Goal: Task Accomplishment & Management: Use online tool/utility

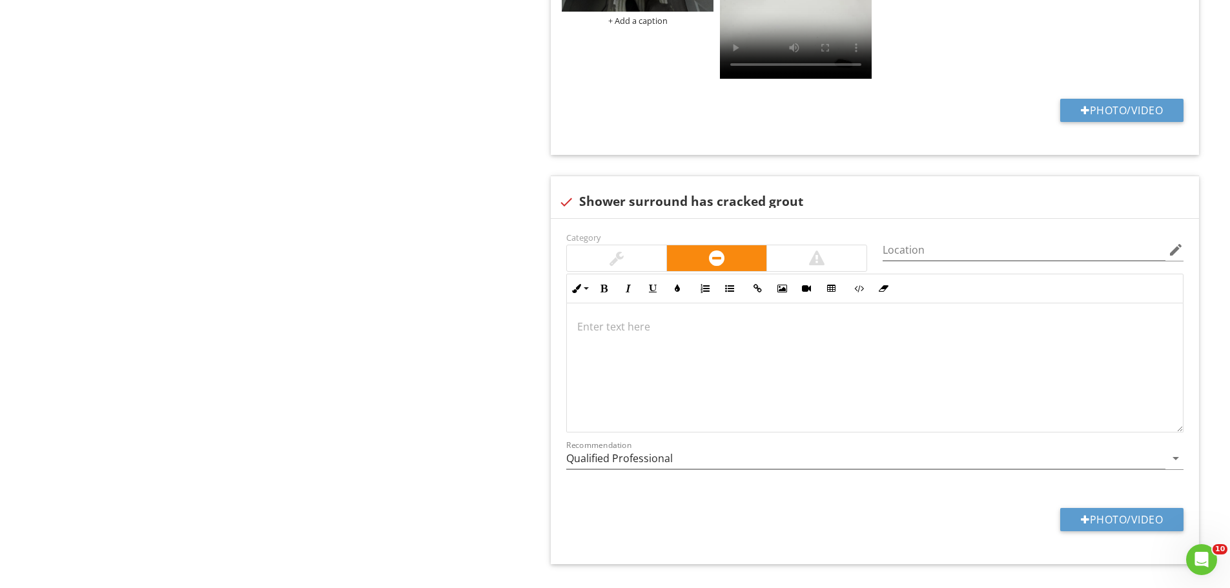
scroll to position [2508, 0]
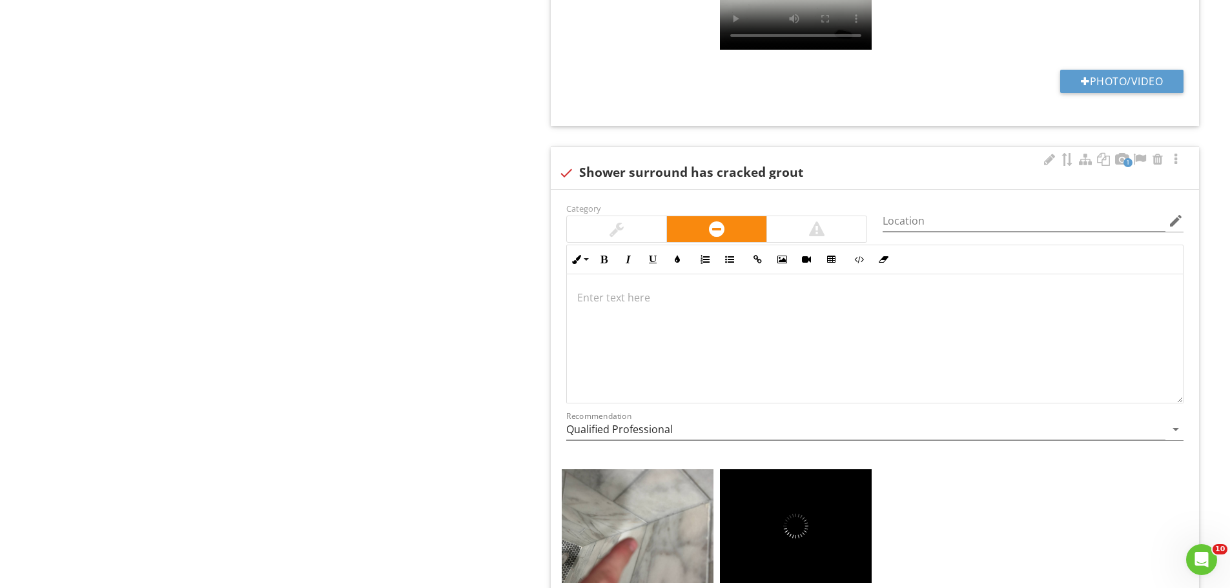
click at [620, 223] on div at bounding box center [616, 228] width 14 height 15
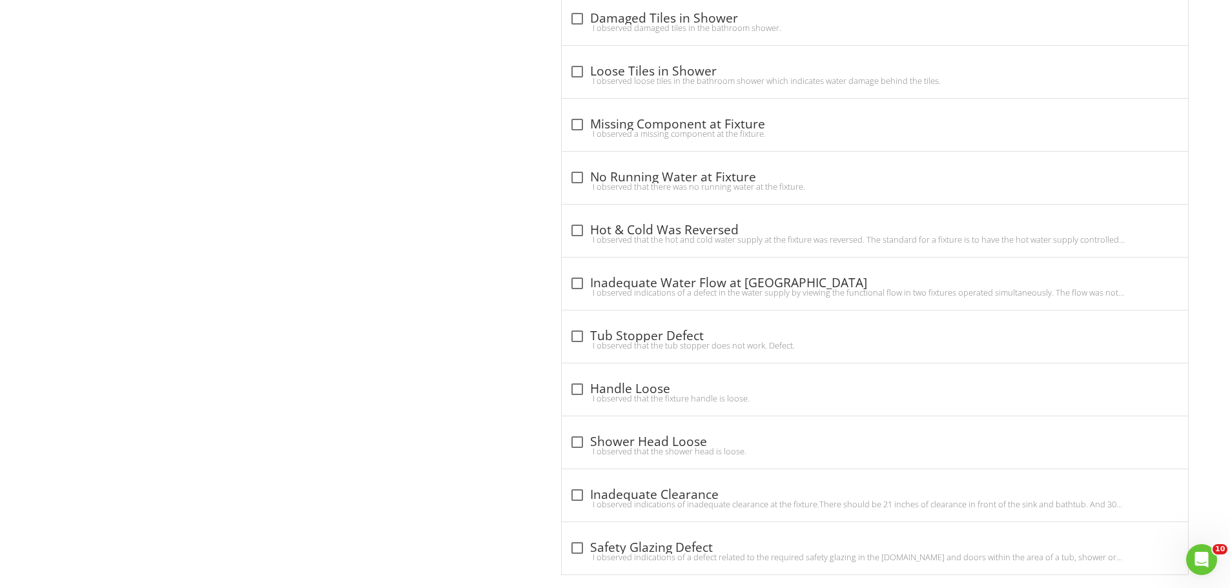
drag, startPoint x: 442, startPoint y: 377, endPoint x: 440, endPoint y: 267, distance: 110.4
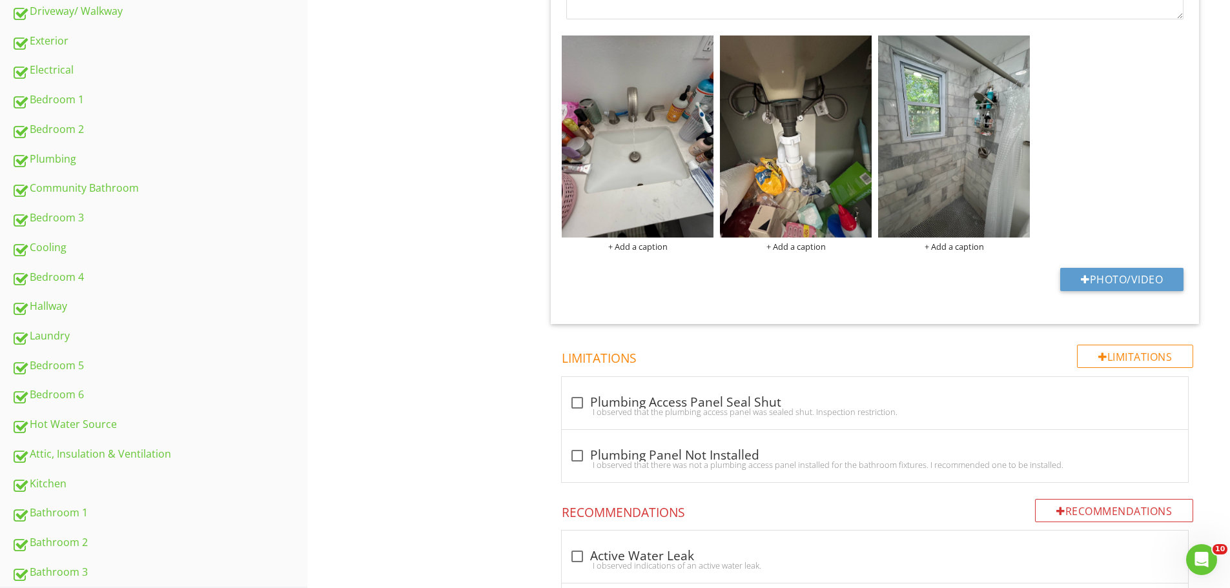
scroll to position [848, 0]
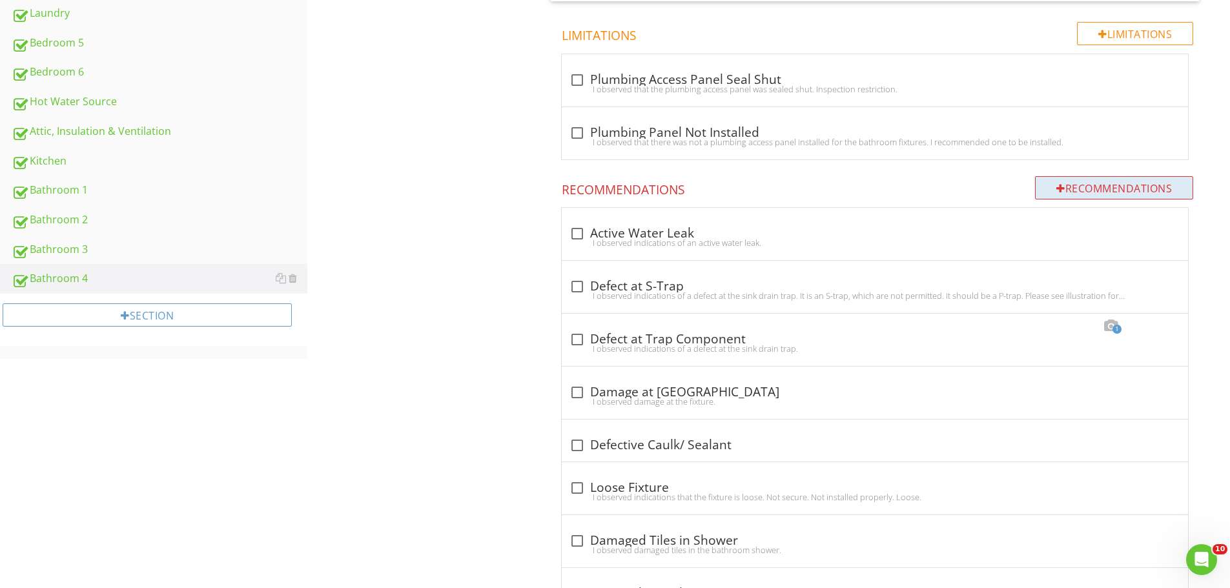
click at [1067, 196] on div "Recommendations" at bounding box center [1114, 187] width 158 height 23
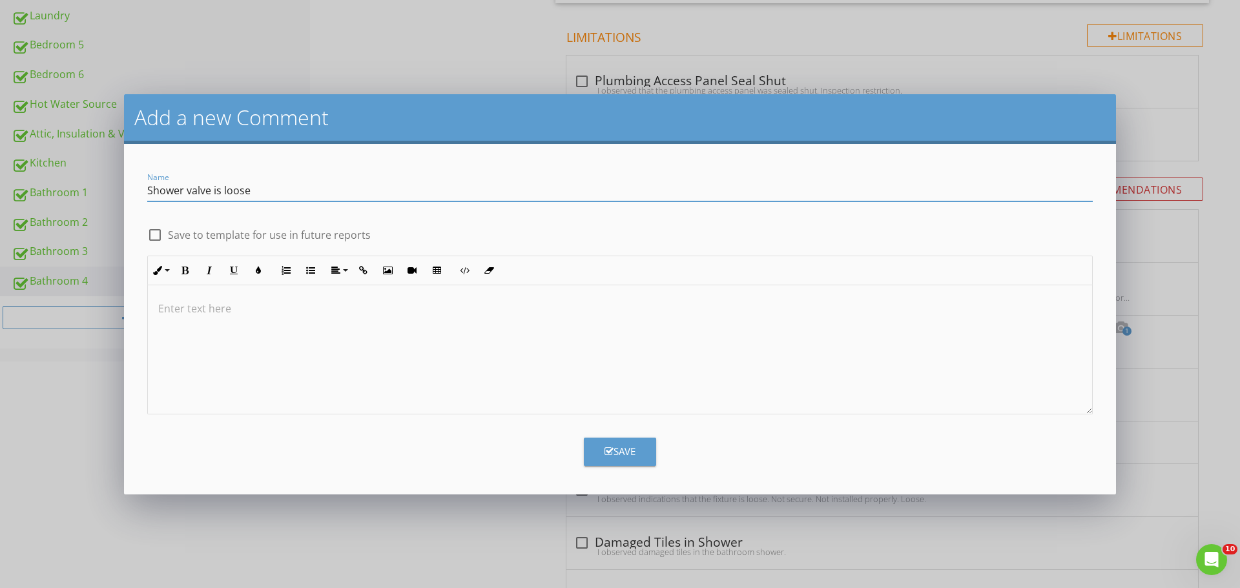
type input "Shower valve is loose"
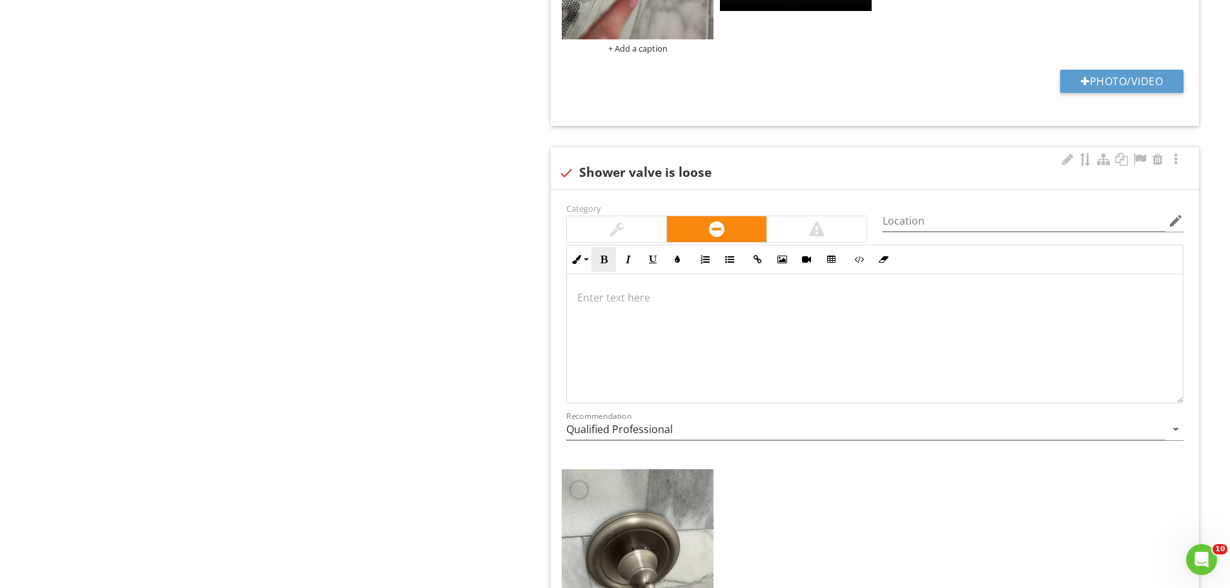
scroll to position [3087, 0]
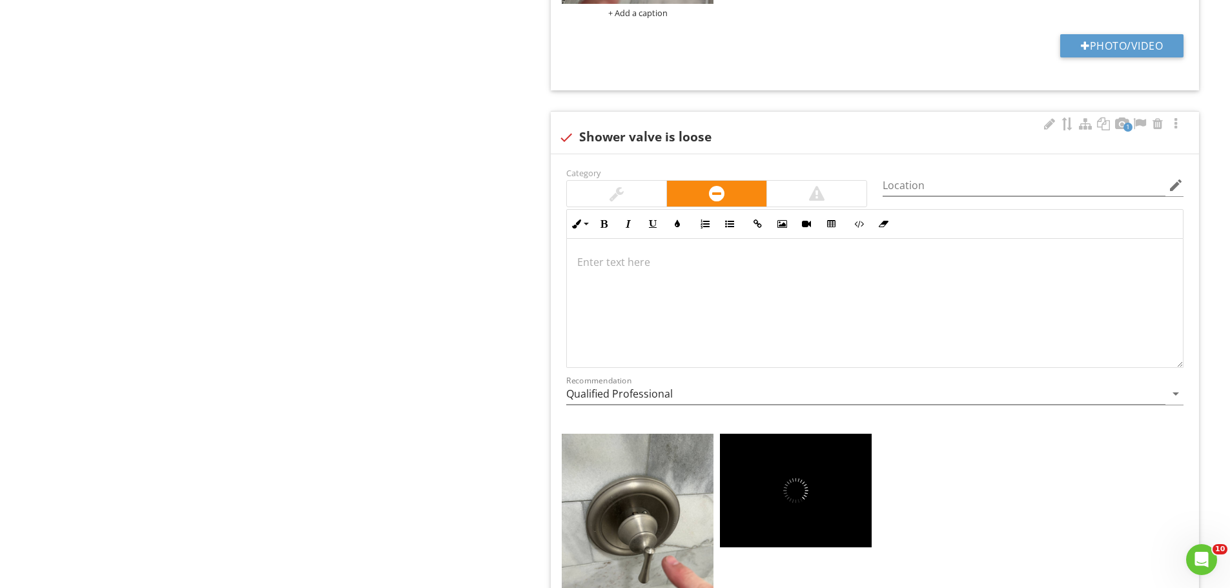
click at [608, 189] on div at bounding box center [616, 194] width 99 height 26
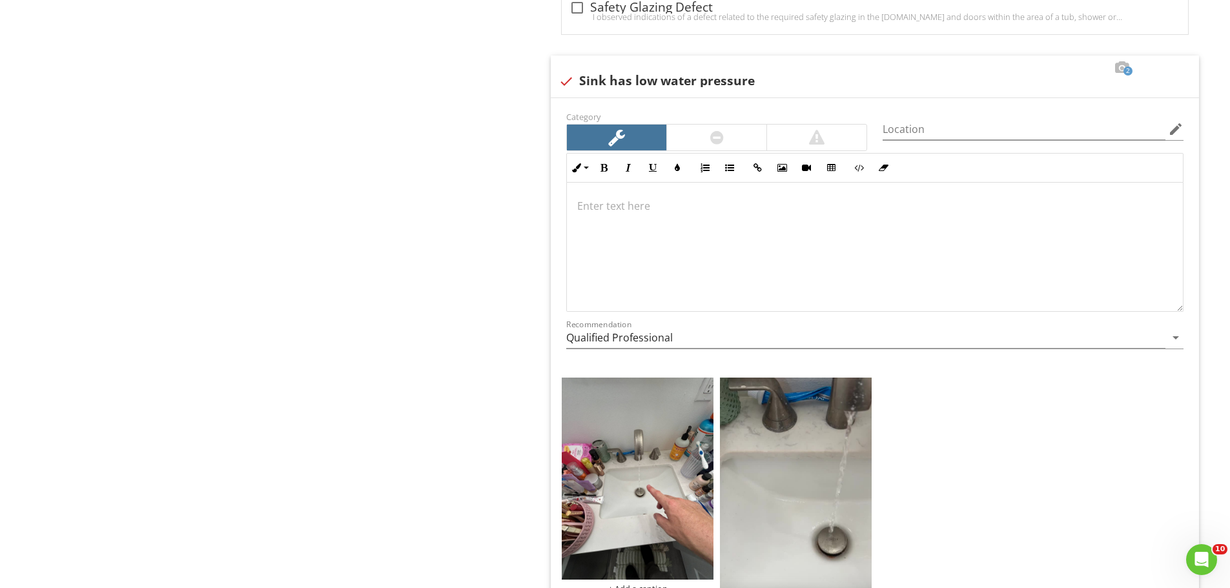
scroll to position [68, 0]
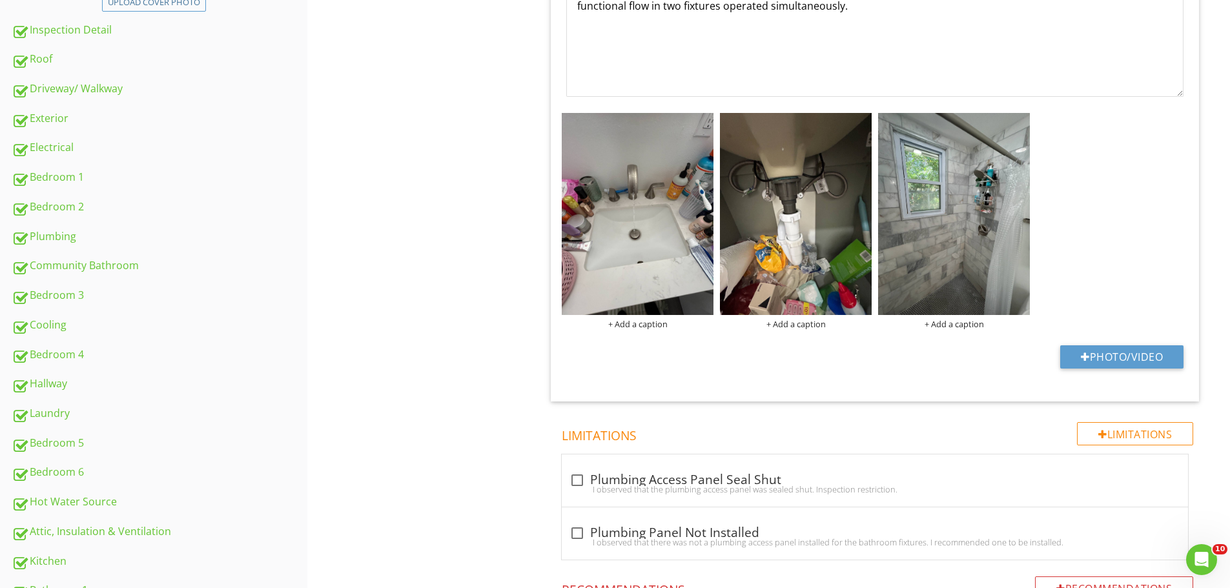
drag, startPoint x: 396, startPoint y: 424, endPoint x: 420, endPoint y: 189, distance: 236.3
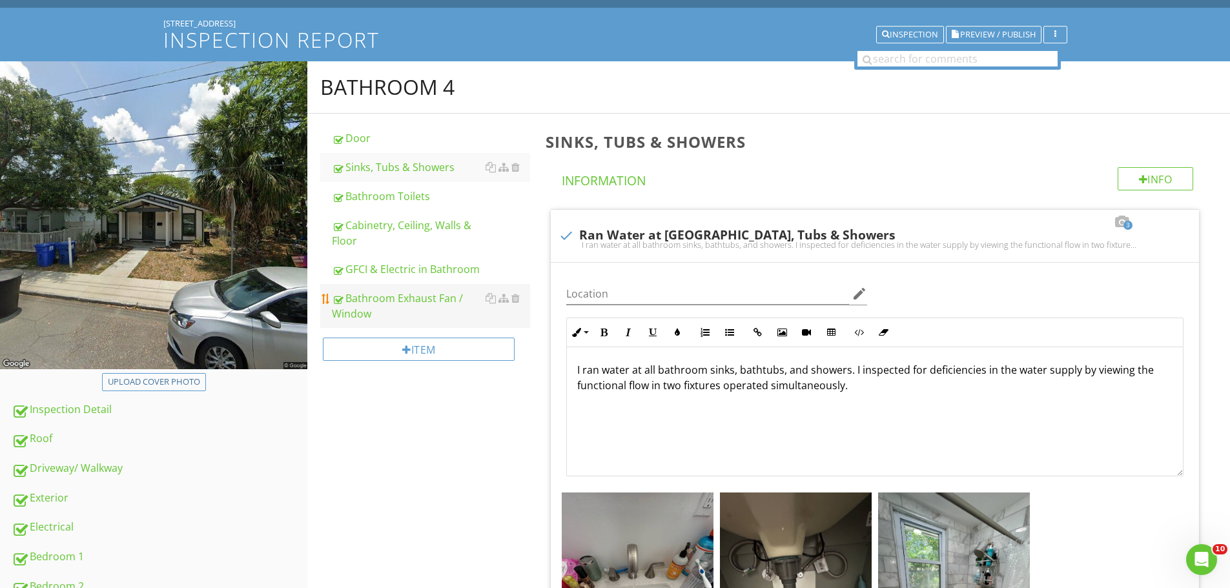
click at [417, 298] on div "Bathroom Exhaust Fan / Window" at bounding box center [431, 306] width 198 height 31
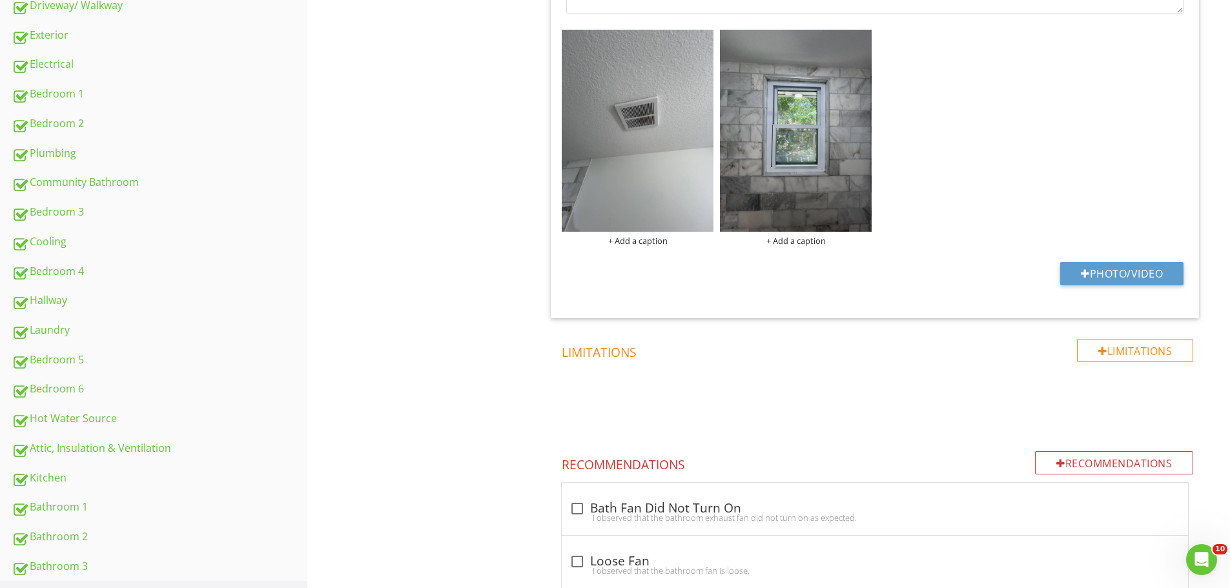
scroll to position [649, 0]
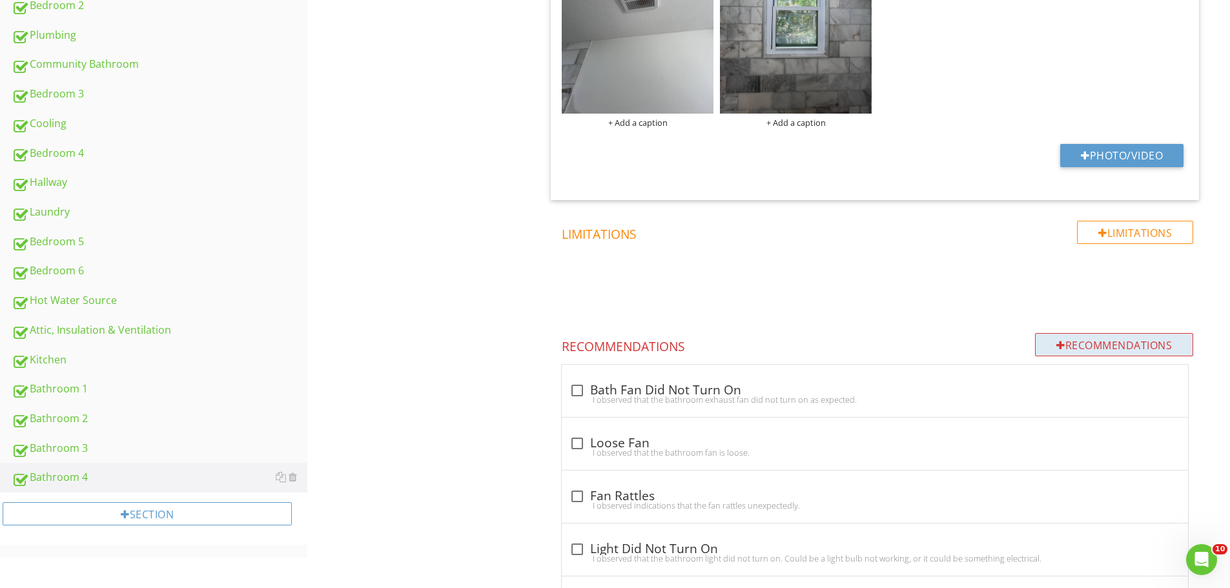
click at [1092, 349] on div "Recommendations" at bounding box center [1114, 344] width 158 height 23
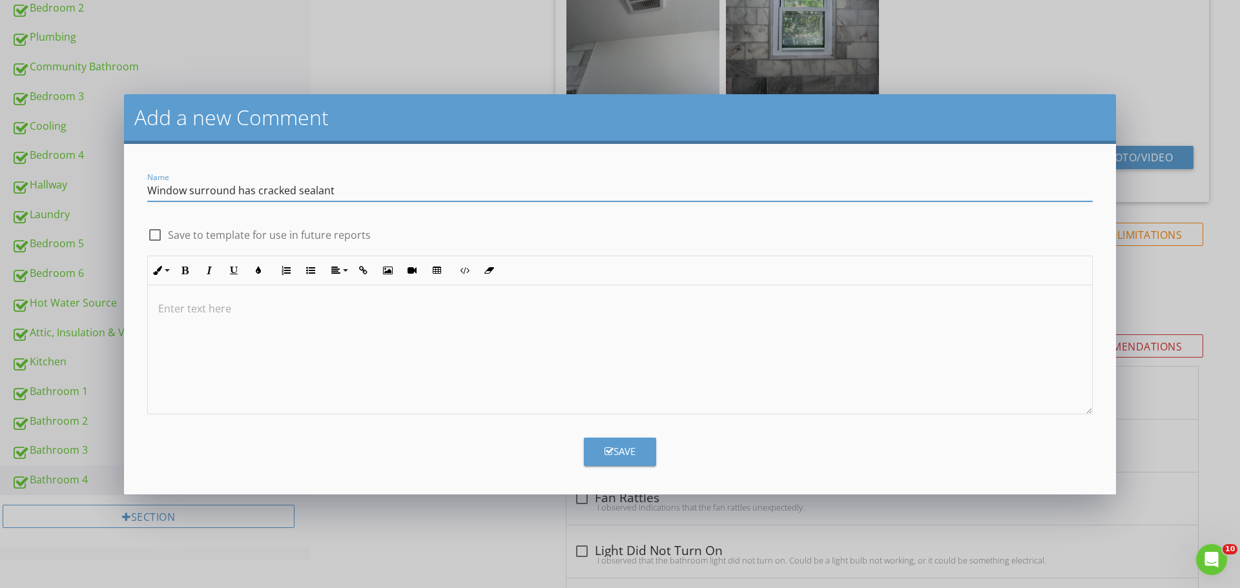
type input "Window surround has cracked sealant"
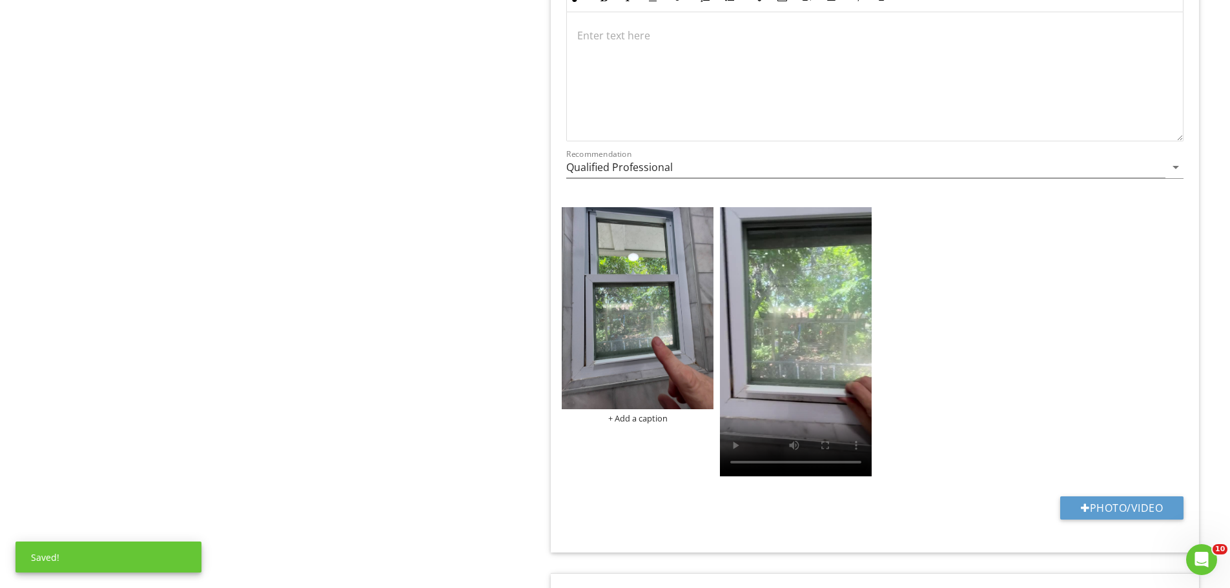
scroll to position [2370, 0]
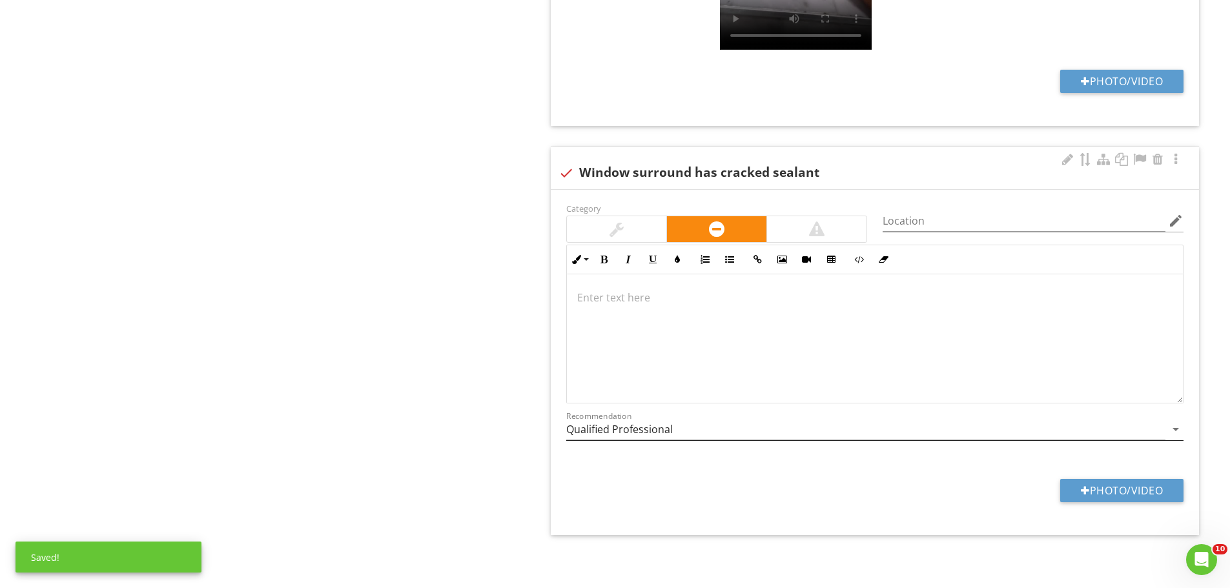
drag, startPoint x: 498, startPoint y: 311, endPoint x: 841, endPoint y: 420, distance: 359.8
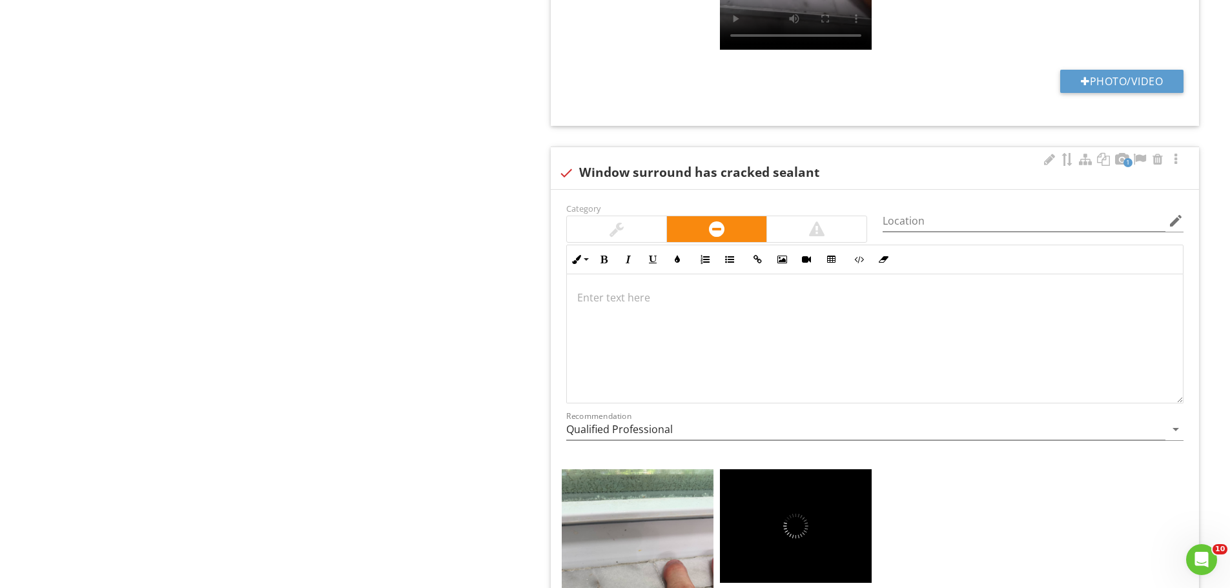
click at [642, 230] on div at bounding box center [616, 229] width 99 height 26
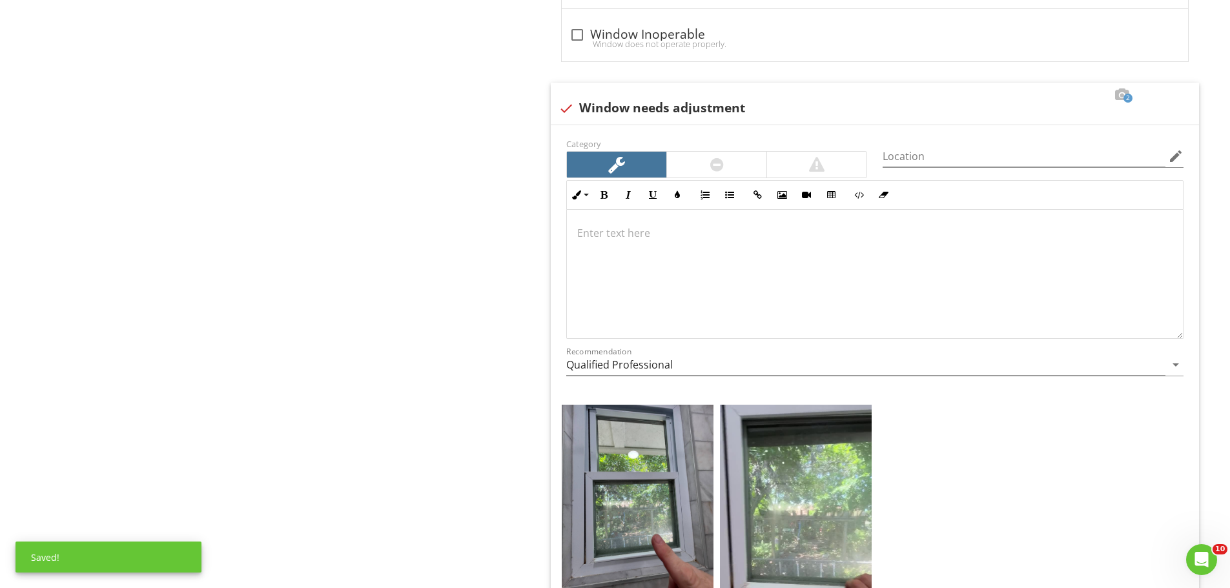
drag, startPoint x: 321, startPoint y: 368, endPoint x: 304, endPoint y: 275, distance: 94.5
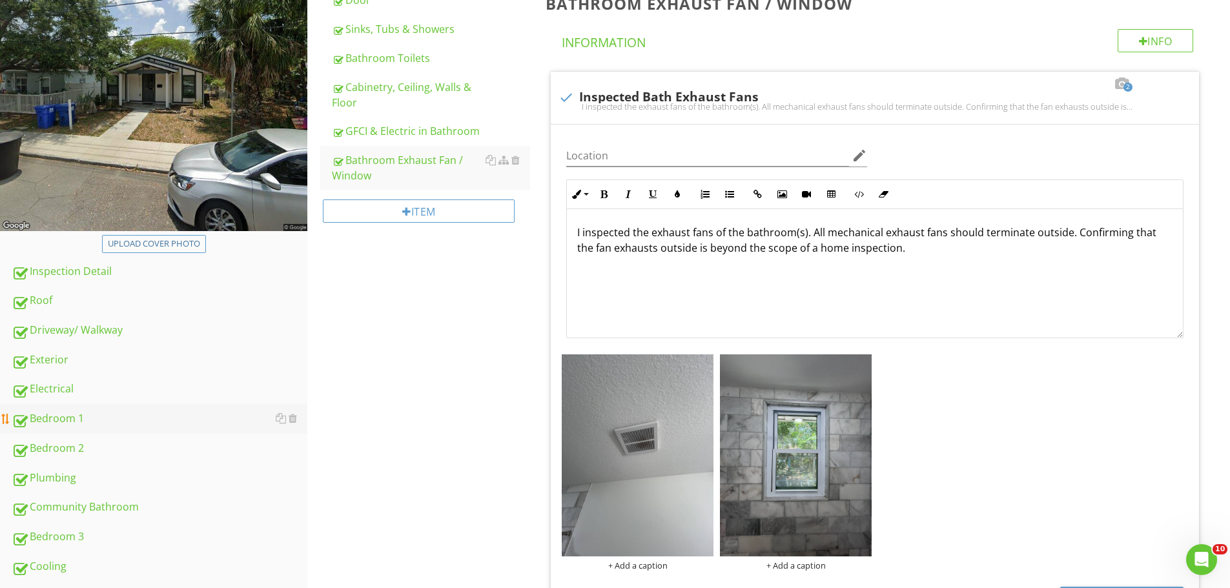
scroll to position [306, 0]
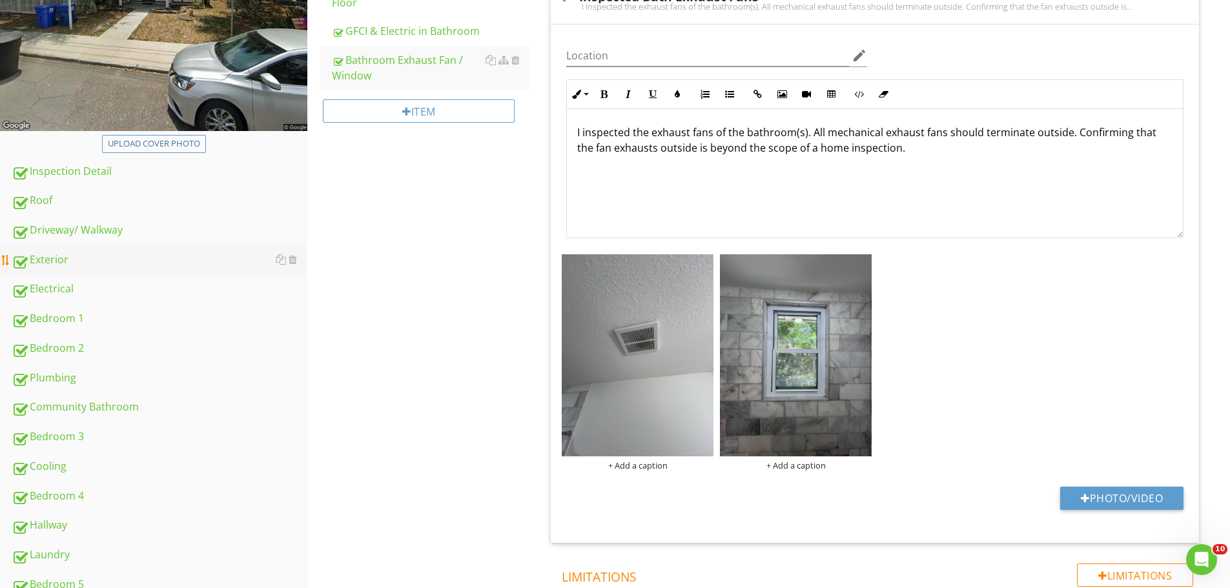
click at [81, 265] on div "Exterior" at bounding box center [160, 260] width 296 height 17
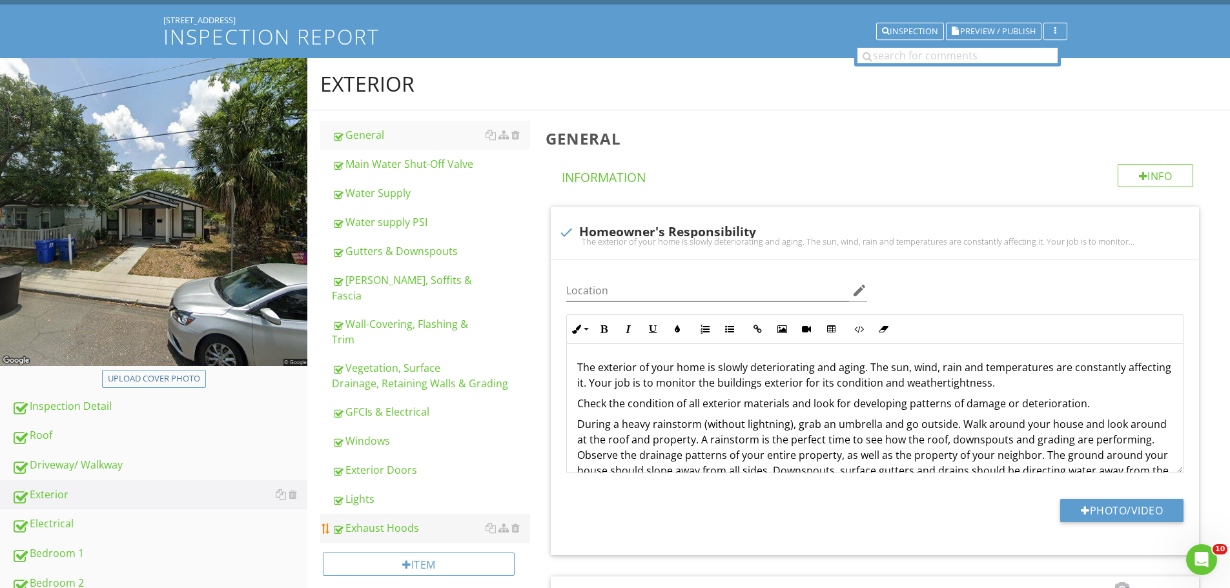
scroll to position [194, 0]
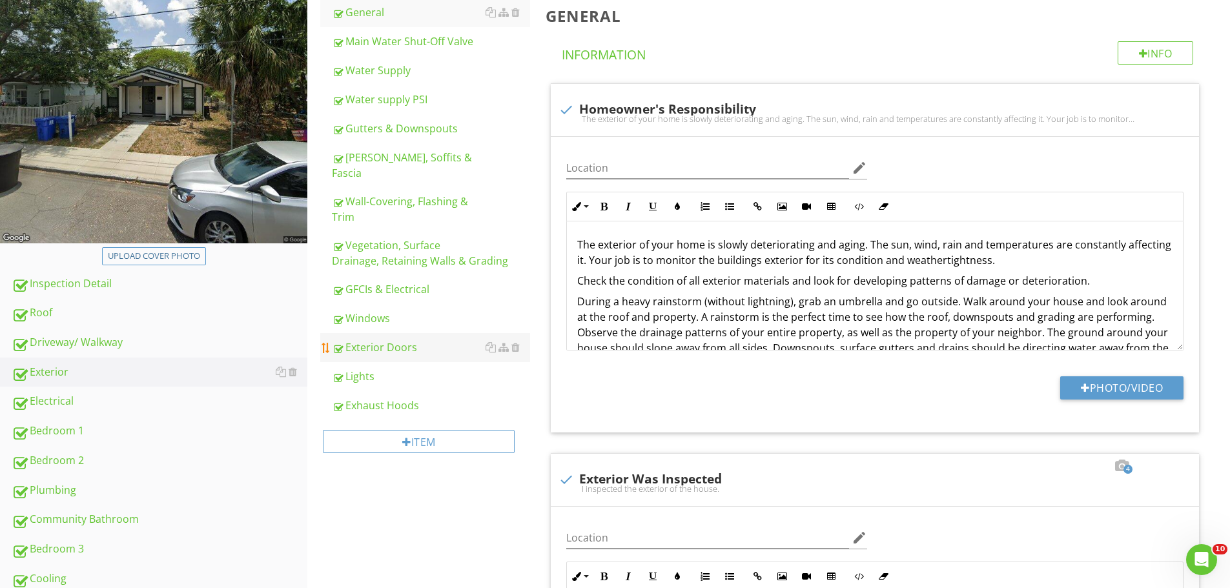
click at [384, 342] on link "Exterior Doors" at bounding box center [431, 347] width 198 height 28
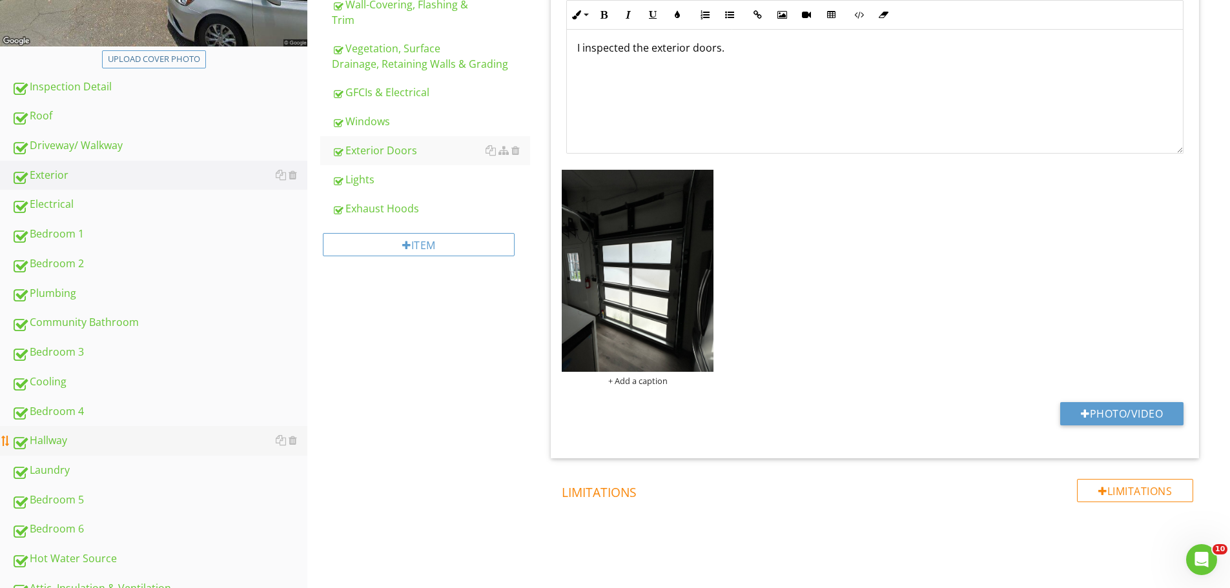
scroll to position [452, 0]
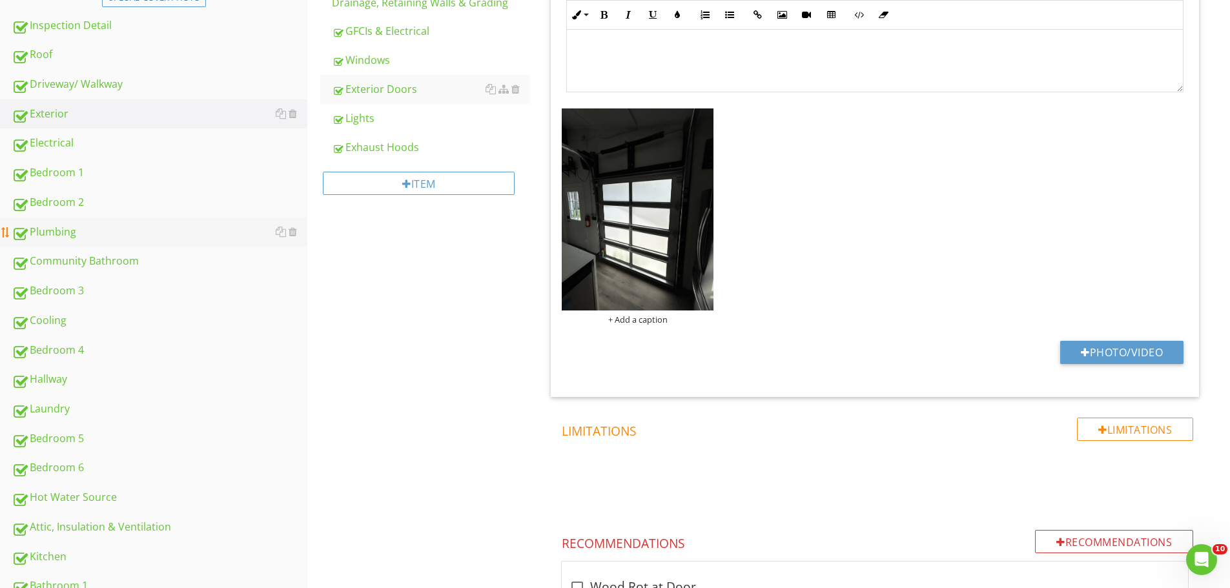
click at [75, 232] on div "Plumbing" at bounding box center [160, 232] width 296 height 17
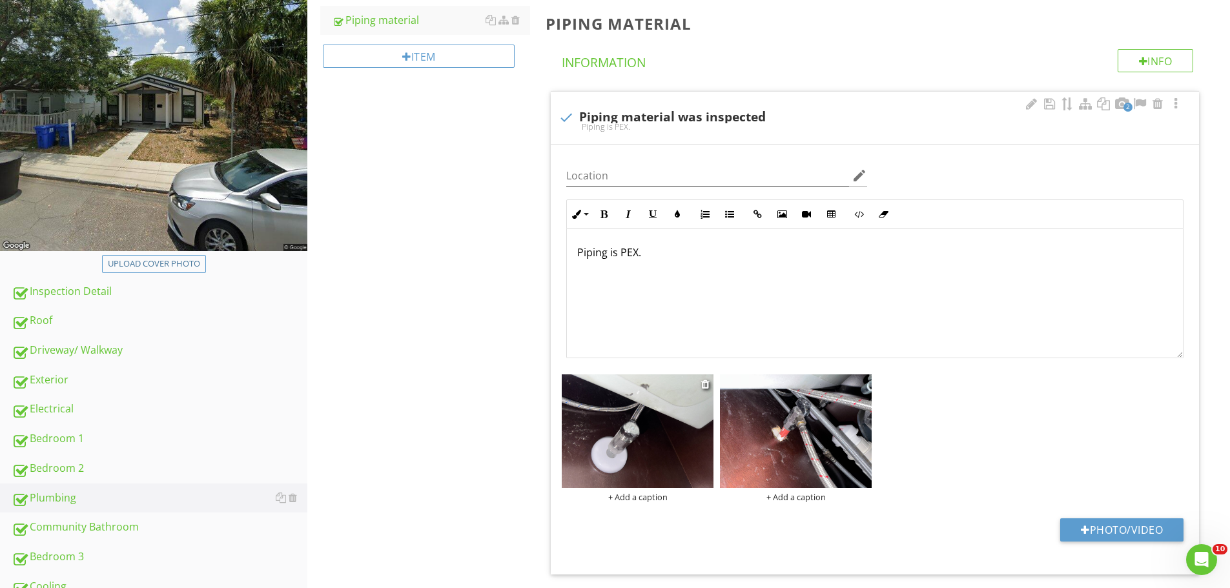
scroll to position [194, 0]
